Goal: Find specific fact: Find specific fact

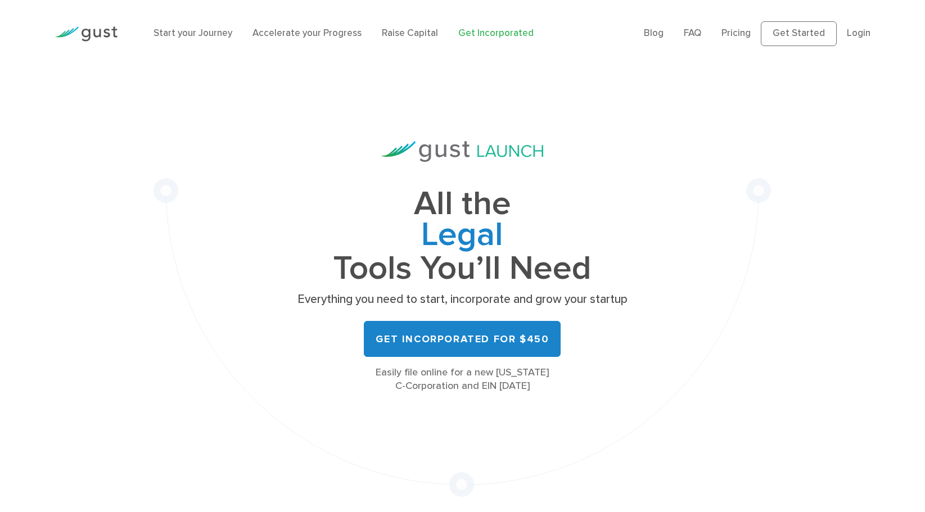
click at [864, 26] on li "Login" at bounding box center [859, 33] width 24 height 15
click at [864, 33] on link "Login" at bounding box center [859, 33] width 24 height 11
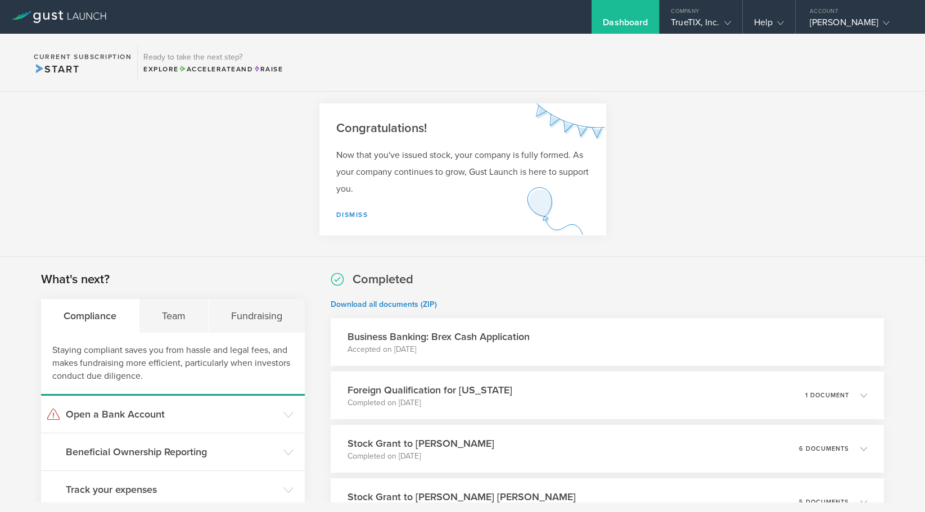
scroll to position [6, 0]
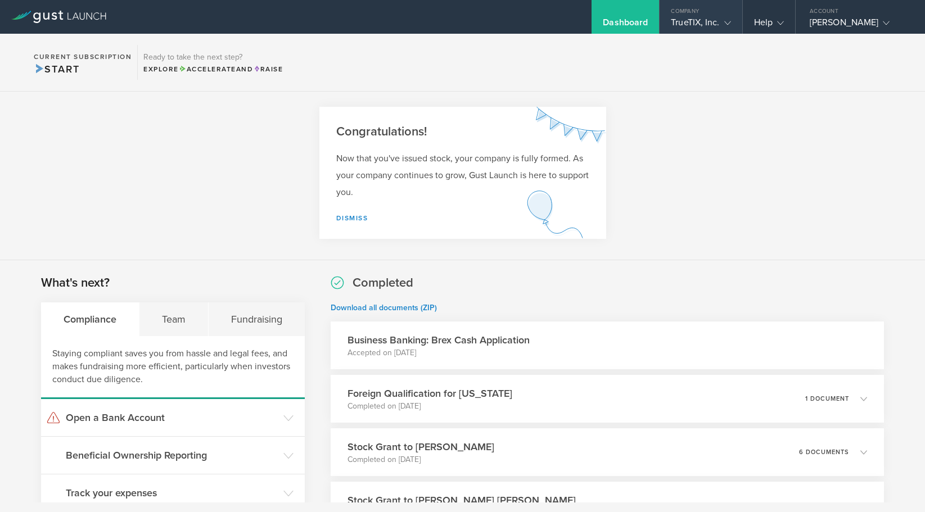
click at [700, 13] on div "Company" at bounding box center [701, 8] width 82 height 17
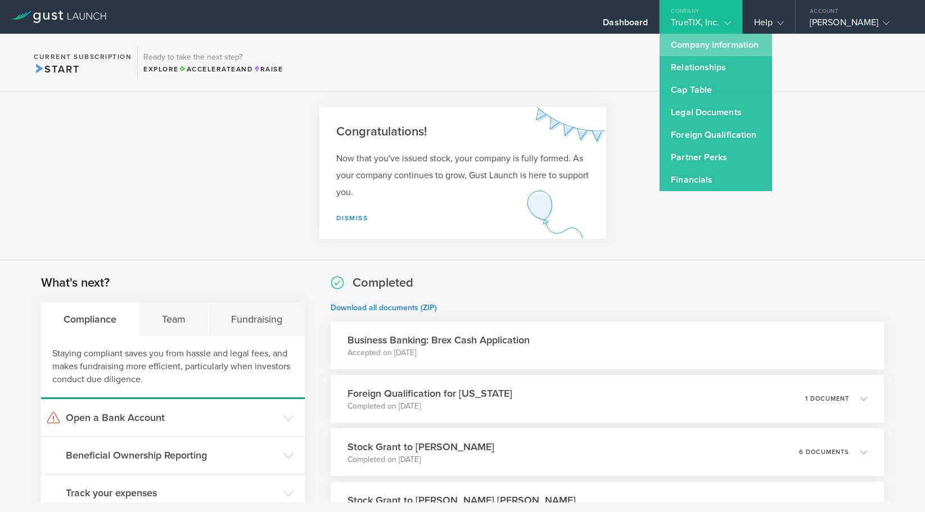
click at [700, 44] on link "Company Information" at bounding box center [716, 45] width 112 height 22
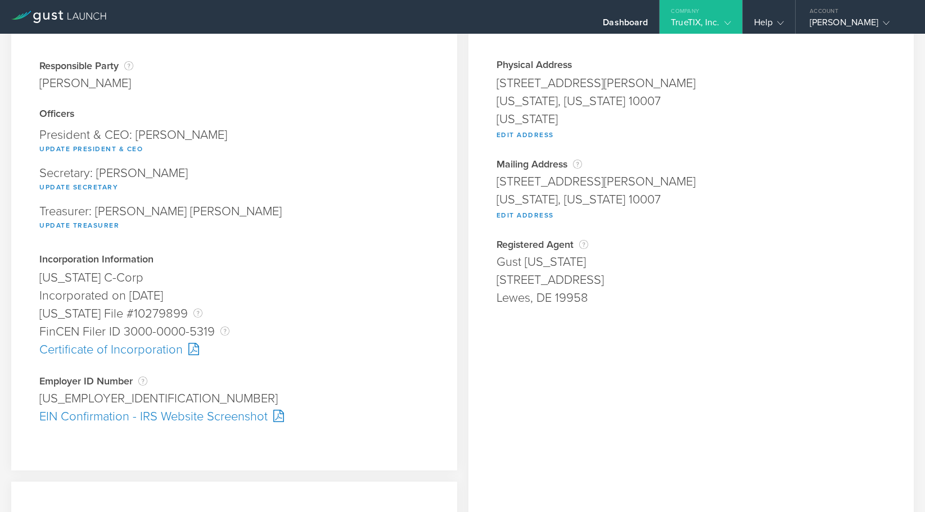
scroll to position [79, 0]
drag, startPoint x: 100, startPoint y: 397, endPoint x: 58, endPoint y: 396, distance: 41.1
click at [58, 396] on div "[US_EMPLOYER_IDENTIFICATION_NUMBER]" at bounding box center [234, 398] width 390 height 18
click at [80, 393] on div "[US_EMPLOYER_IDENTIFICATION_NUMBER]" at bounding box center [234, 398] width 390 height 18
drag, startPoint x: 42, startPoint y: 396, endPoint x: 119, endPoint y: 396, distance: 77.0
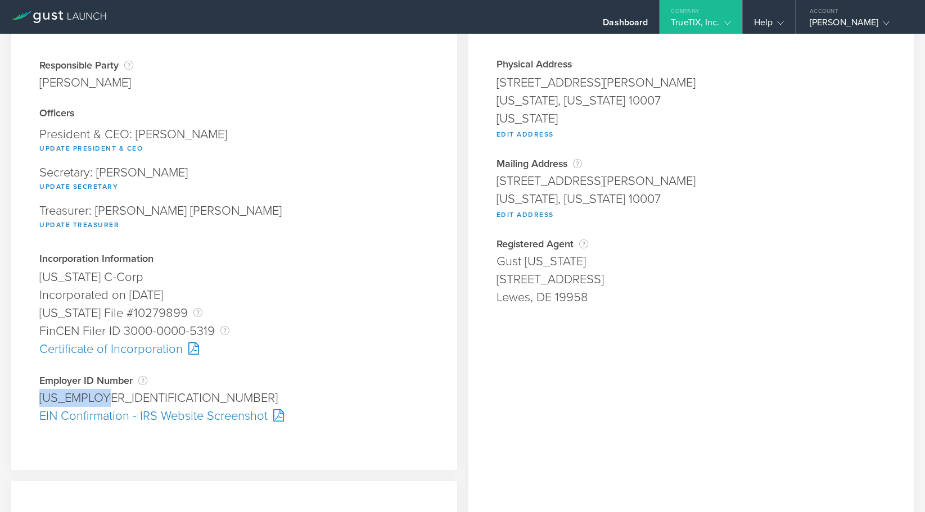
click at [119, 396] on div "[US_EMPLOYER_IDENTIFICATION_NUMBER]" at bounding box center [234, 398] width 390 height 18
copy div "[US_EMPLOYER_IDENTIFICATION_NUMBER]"
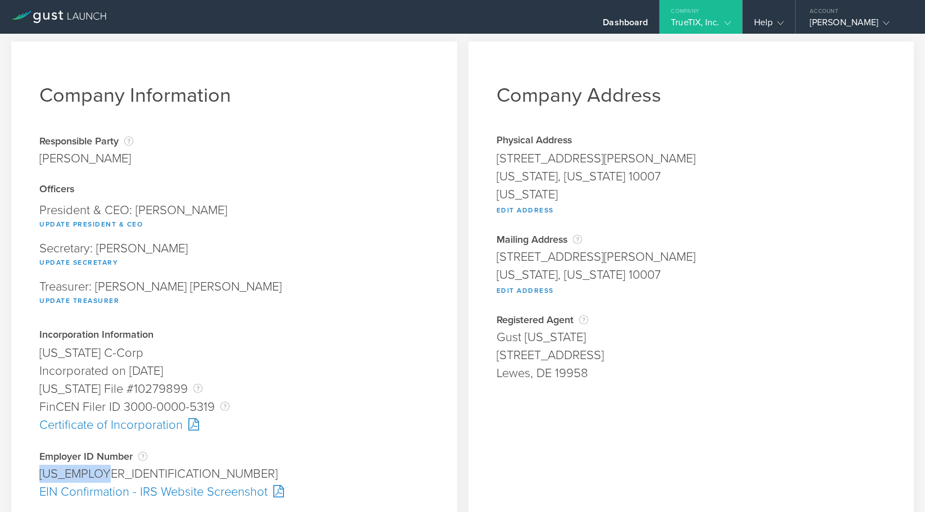
scroll to position [0, 0]
